Goal: Find specific page/section: Find specific page/section

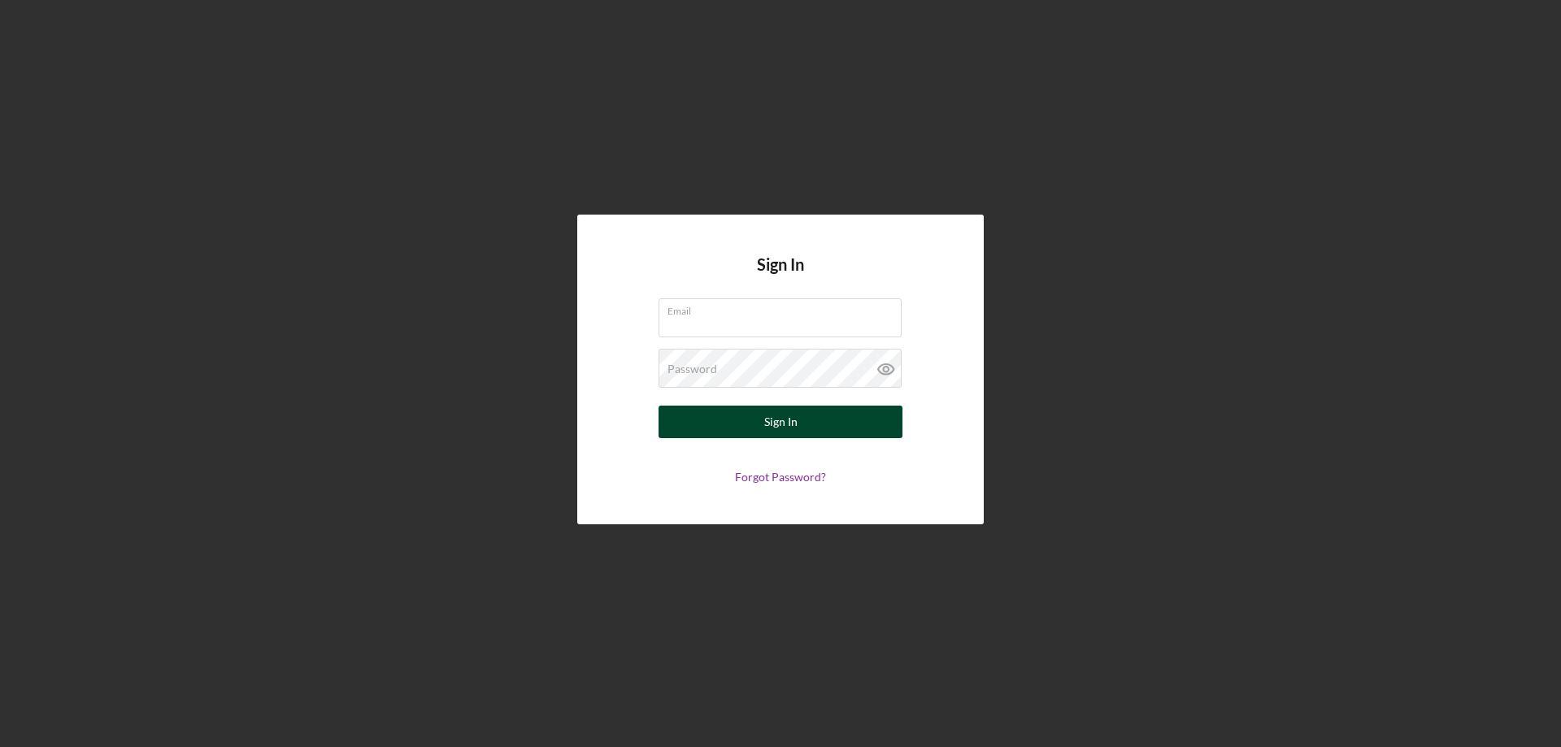
type input "[PERSON_NAME][EMAIL_ADDRESS][DOMAIN_NAME]"
click at [796, 423] on div "Sign In" at bounding box center [780, 422] width 33 height 33
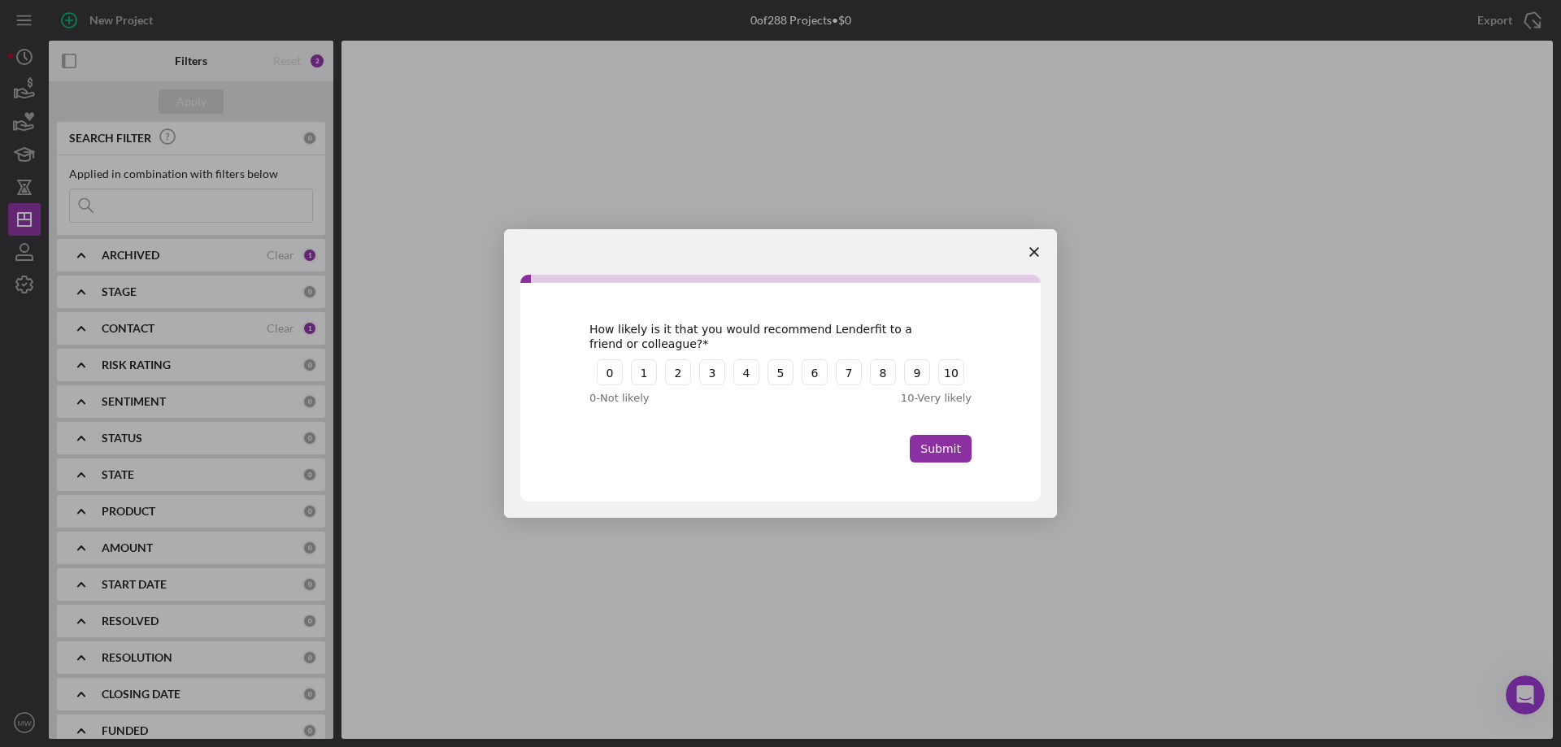
click at [1033, 251] on icon "Close survey" at bounding box center [1035, 252] width 10 height 10
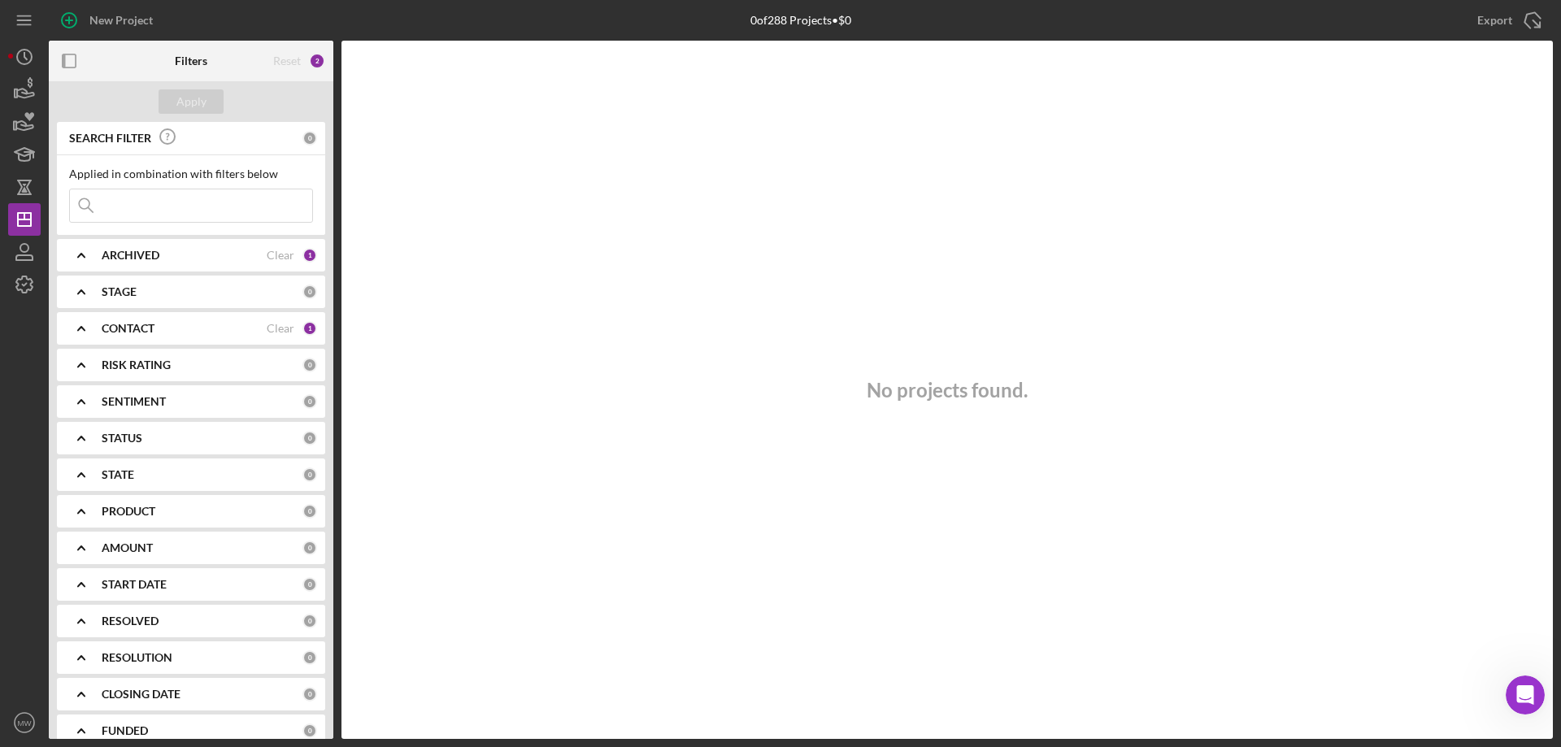
click at [124, 255] on b "ARCHIVED" at bounding box center [131, 255] width 58 height 13
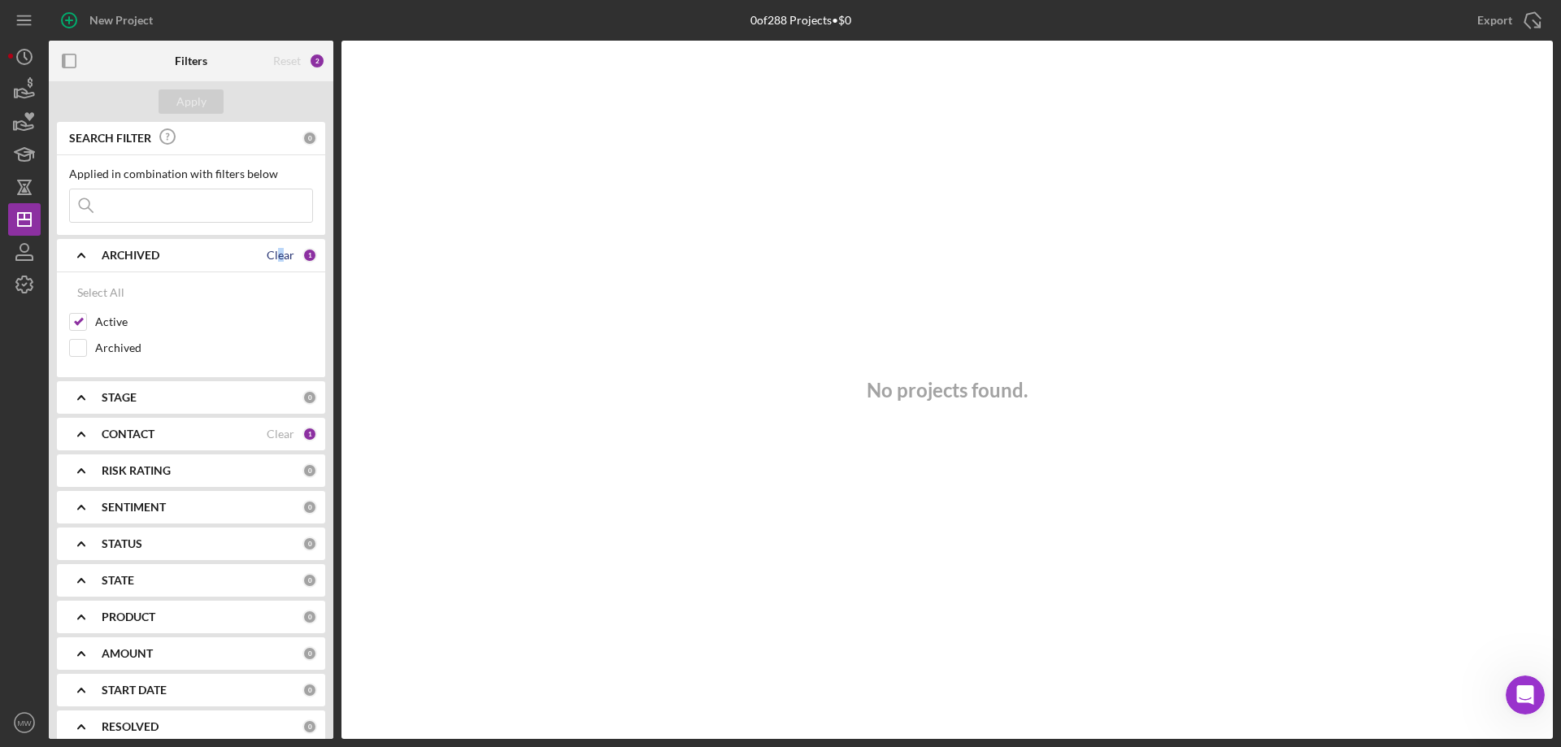
click at [280, 259] on div "Clear" at bounding box center [281, 255] width 28 height 13
checkbox input "false"
click at [303, 435] on div "1" at bounding box center [310, 434] width 15 height 15
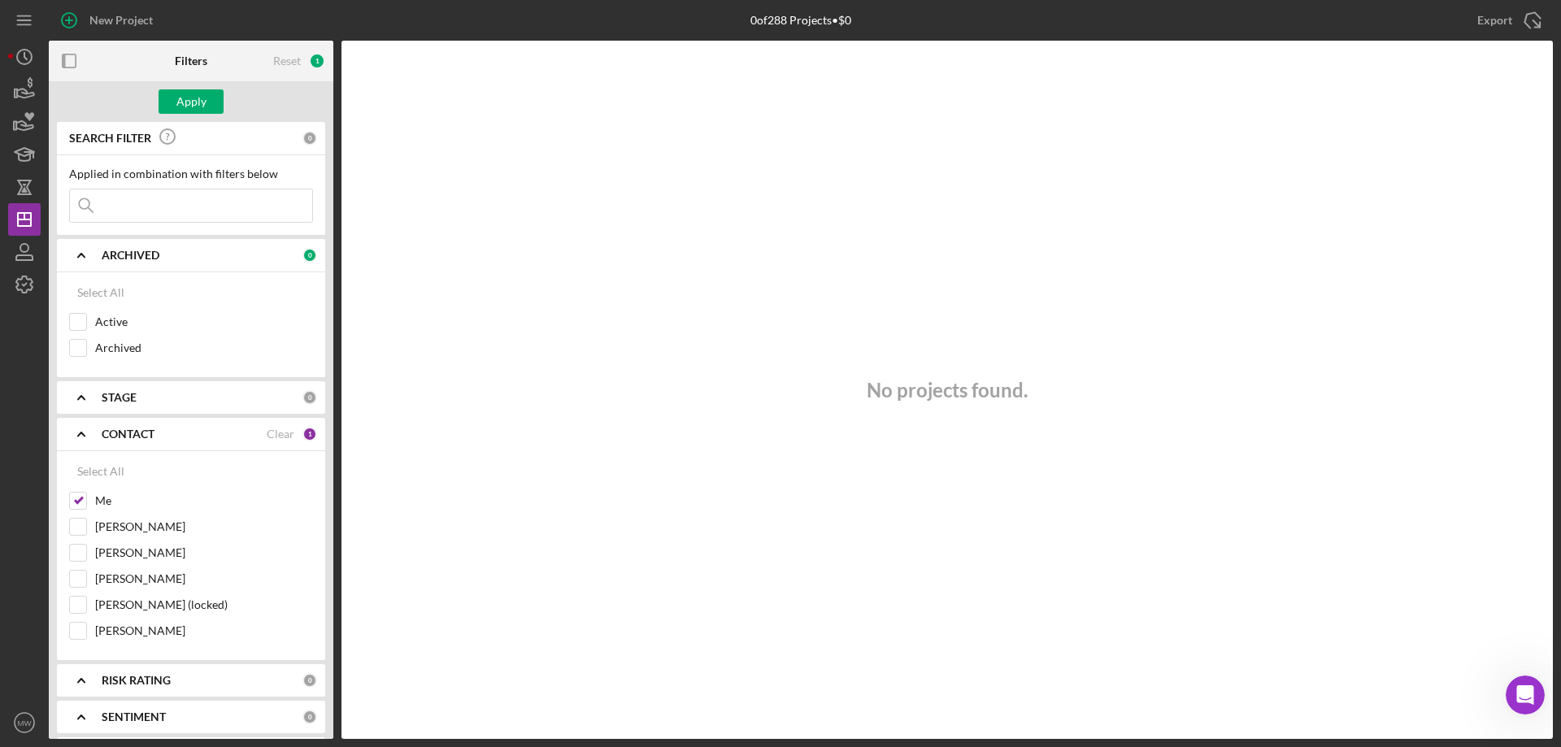
click at [262, 447] on div "CONTACT Clear 1" at bounding box center [210, 434] width 216 height 33
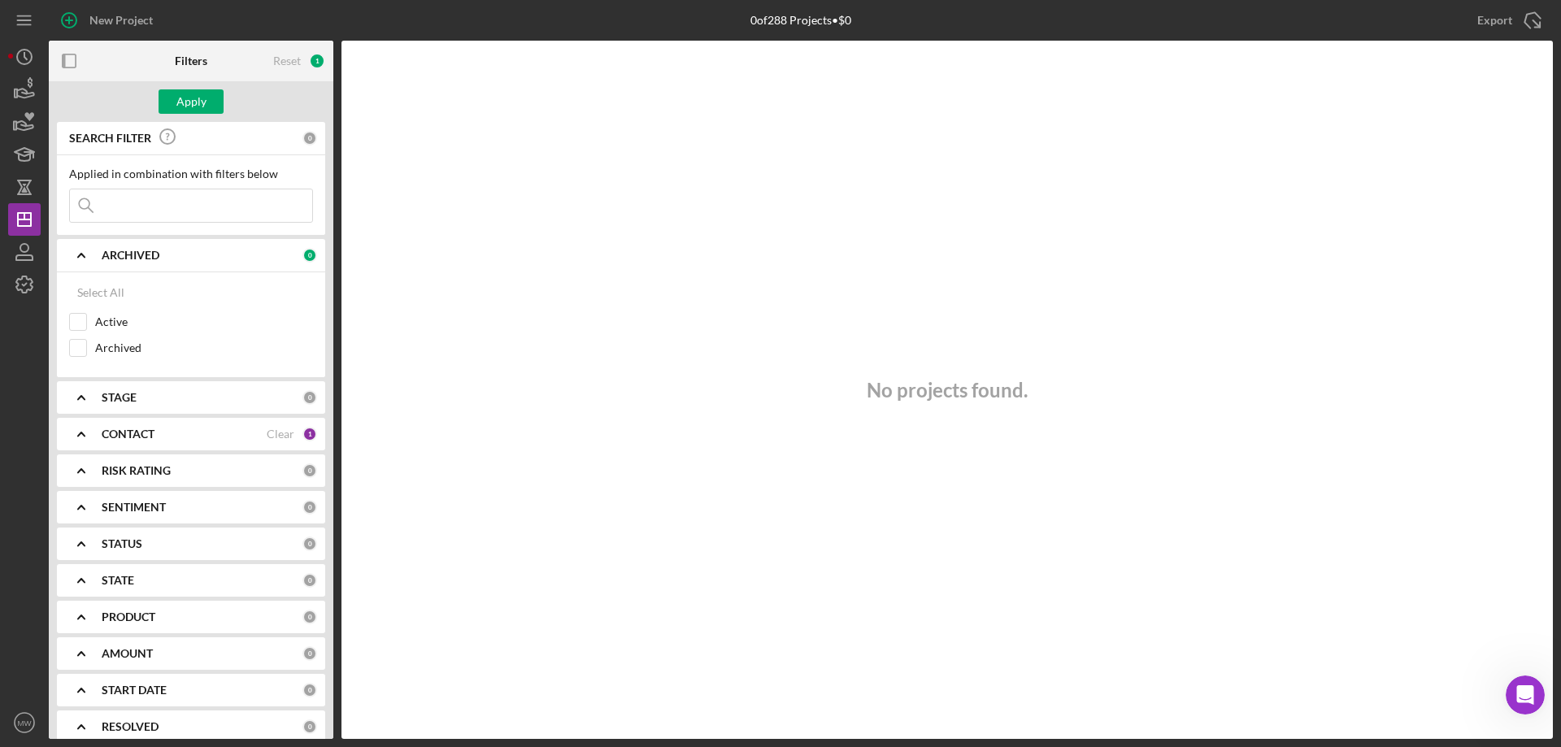
click at [109, 198] on input at bounding box center [191, 205] width 242 height 33
type input "[PERSON_NAME]"
click at [179, 232] on div "Applied in combination with filters below [PERSON_NAME] Icon/Menu Close" at bounding box center [191, 195] width 268 height 80
click at [180, 201] on input "[PERSON_NAME]" at bounding box center [191, 205] width 242 height 33
click at [75, 330] on input "Active" at bounding box center [78, 322] width 16 height 16
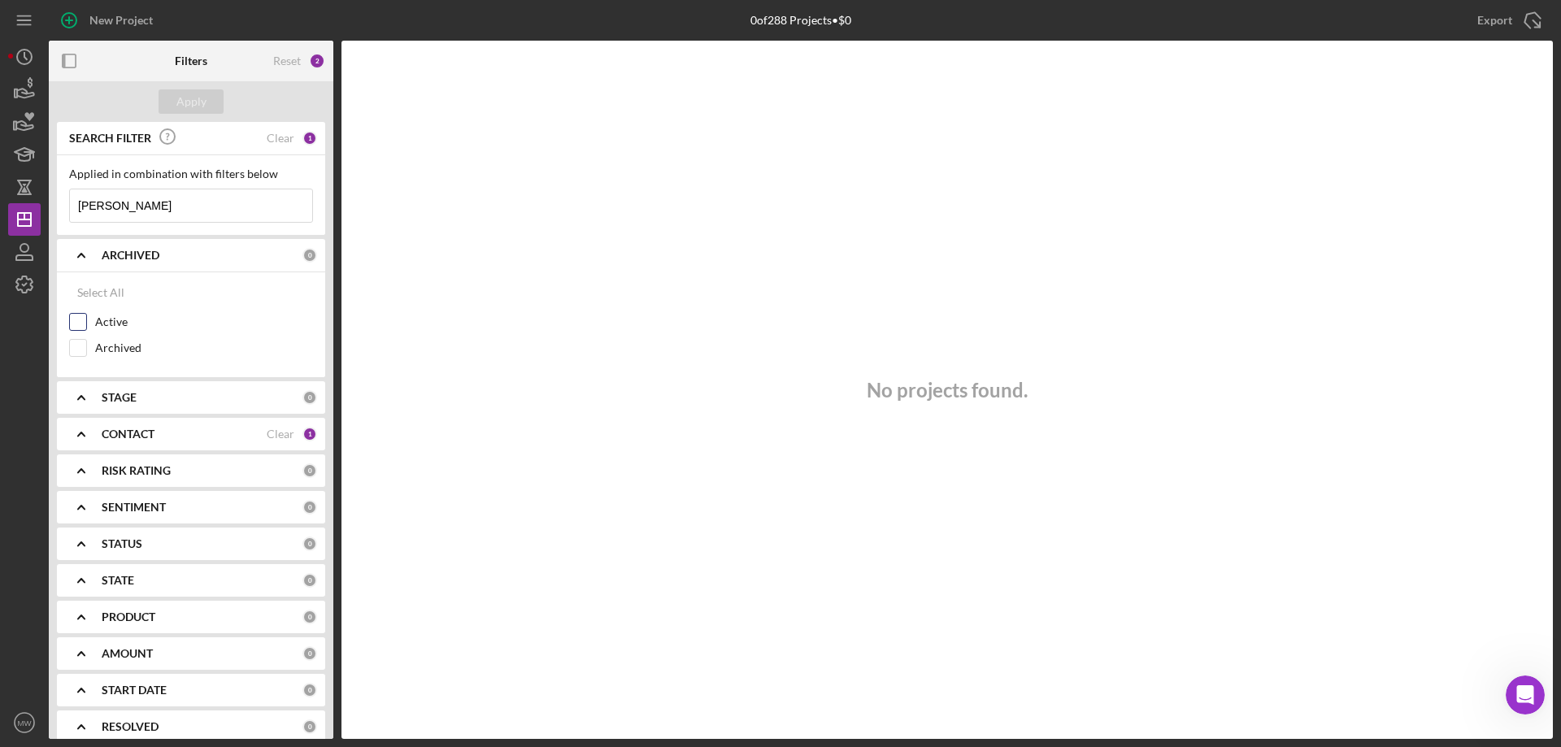
checkbox input "true"
click at [190, 99] on div "Apply" at bounding box center [191, 101] width 30 height 24
click at [25, 58] on icon "Icon/History" at bounding box center [24, 57] width 41 height 41
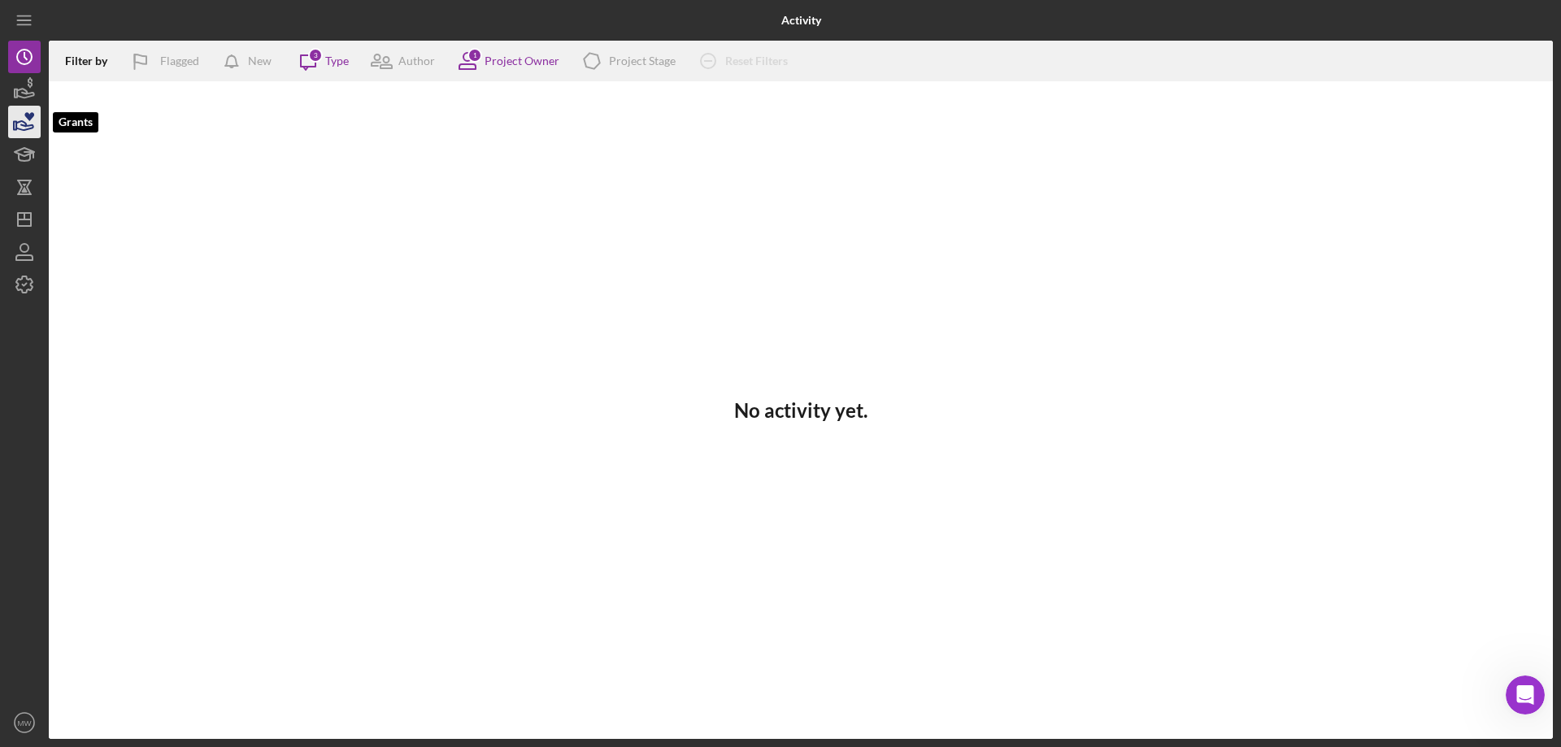
click at [21, 126] on icon "button" at bounding box center [24, 122] width 41 height 41
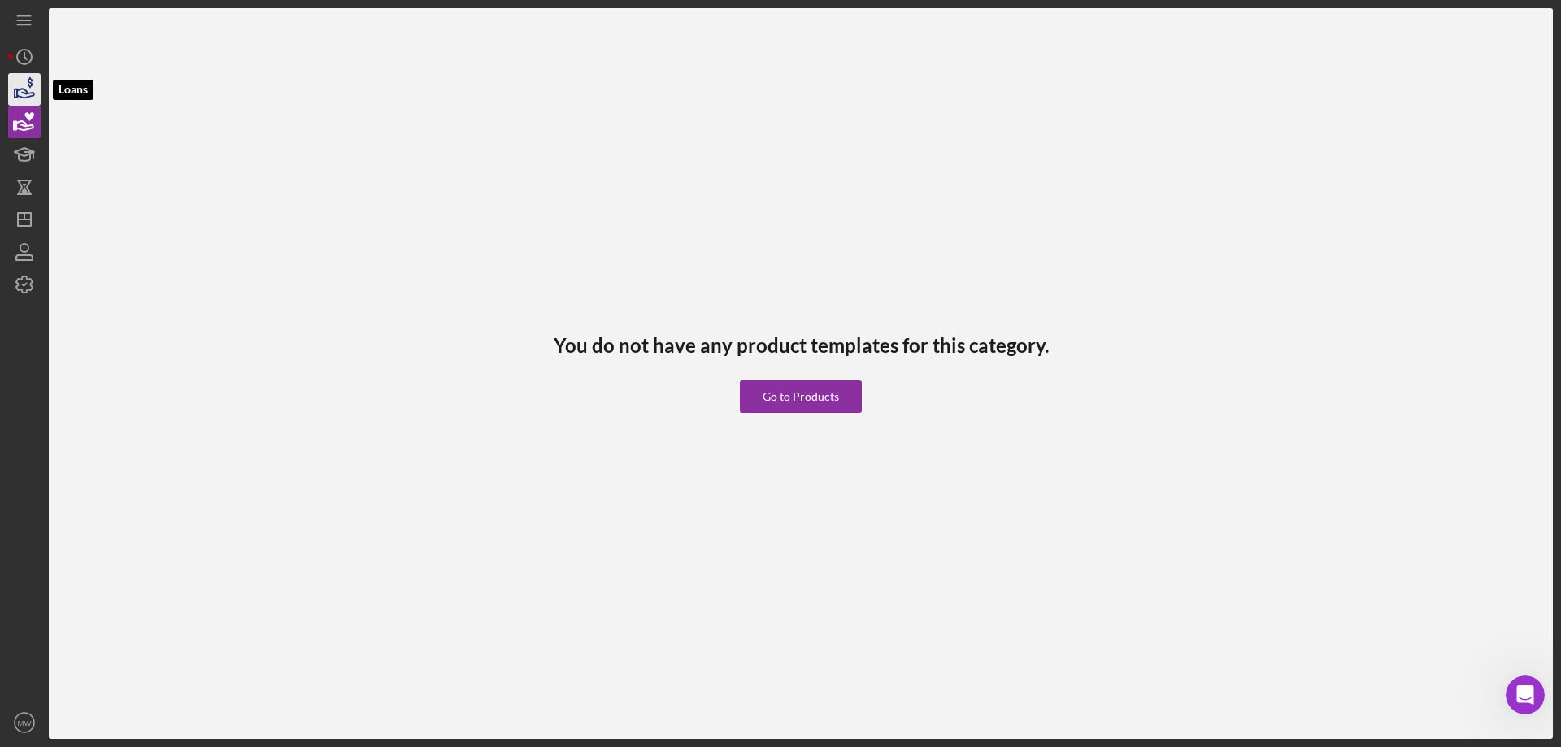
click at [30, 100] on icon "button" at bounding box center [24, 89] width 41 height 41
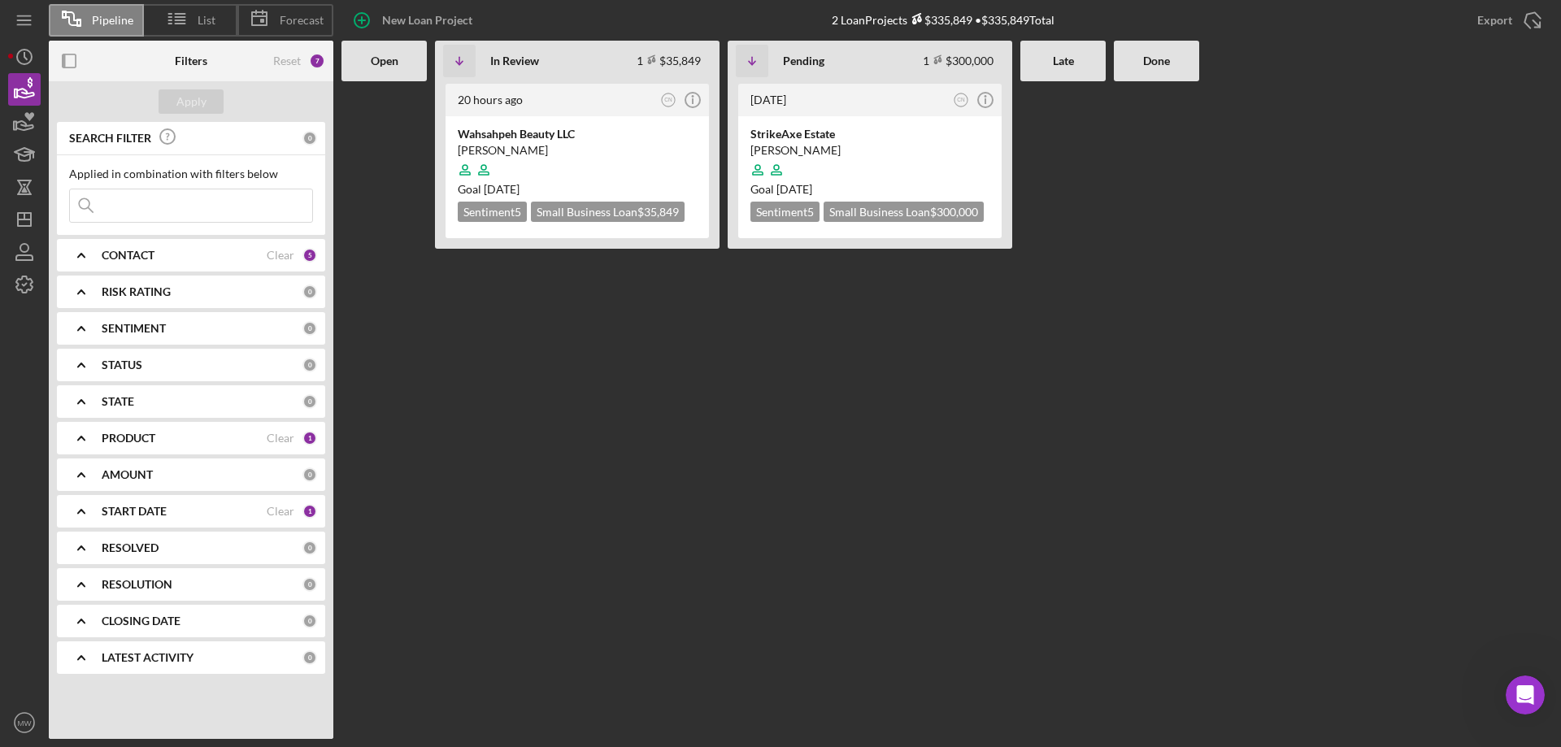
click at [135, 259] on b "CONTACT" at bounding box center [128, 255] width 53 height 13
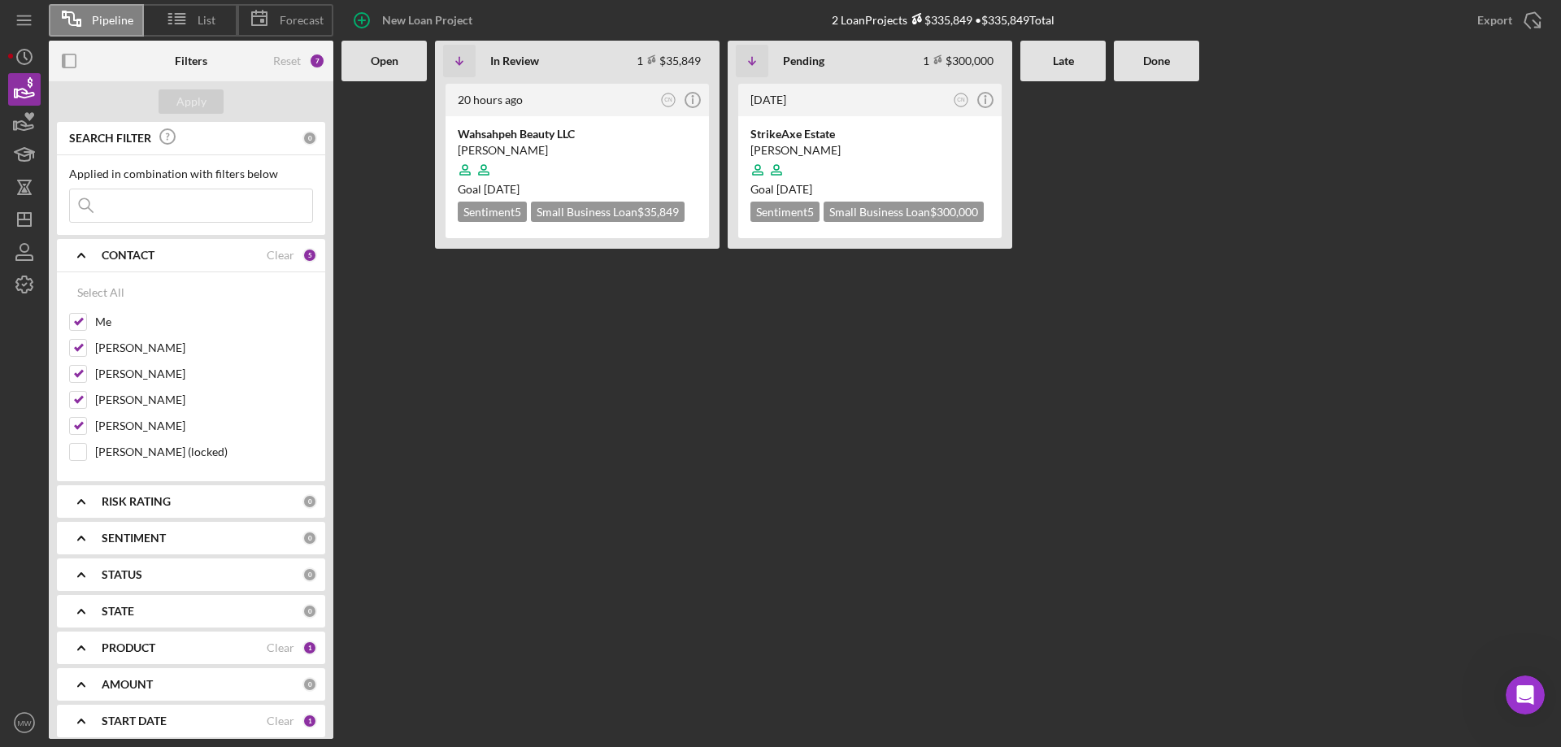
click at [135, 259] on b "CONTACT" at bounding box center [128, 255] width 53 height 13
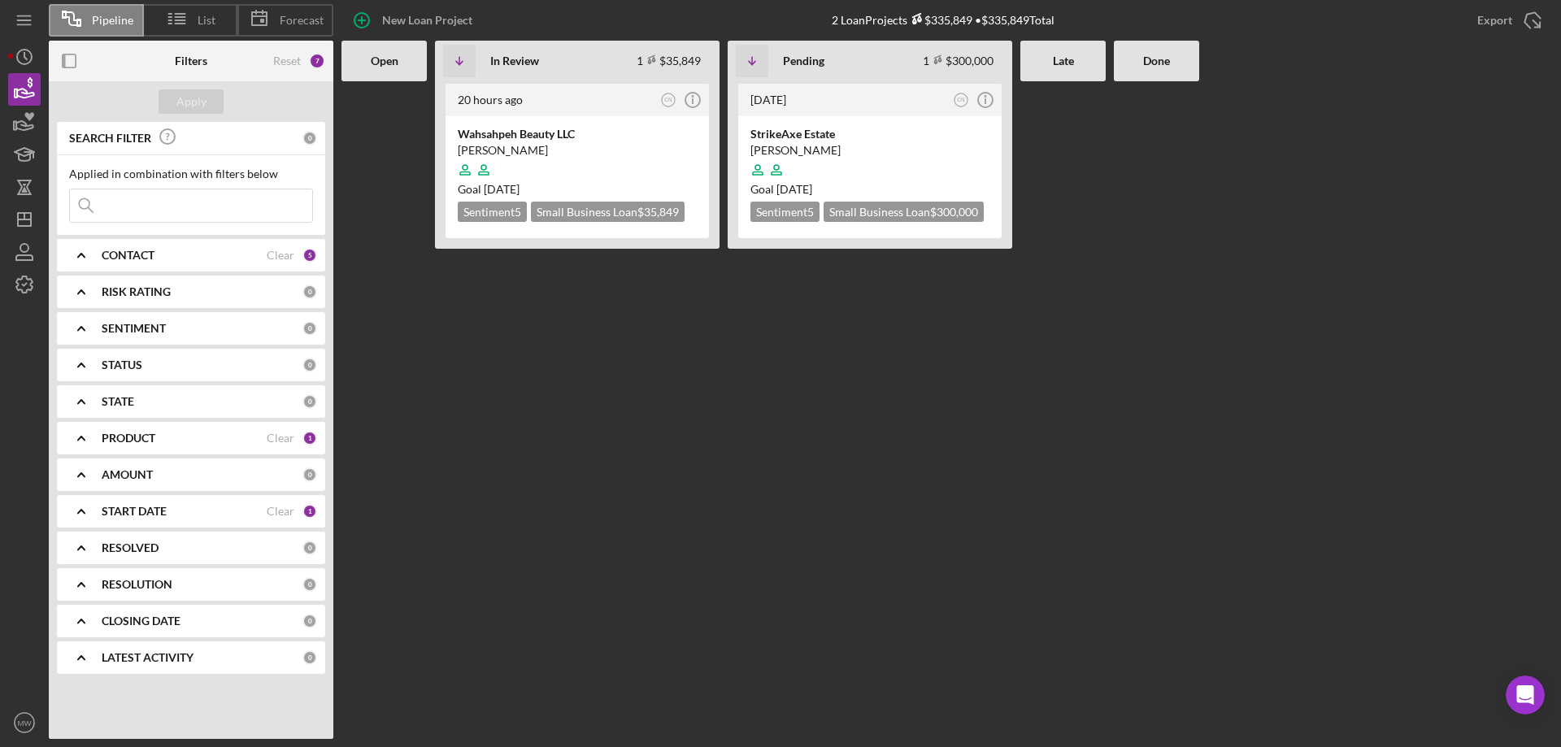
click at [125, 211] on input at bounding box center [191, 205] width 242 height 33
type input "[PERSON_NAME]"
click at [196, 111] on div "Apply" at bounding box center [191, 101] width 30 height 24
